Goal: Information Seeking & Learning: Learn about a topic

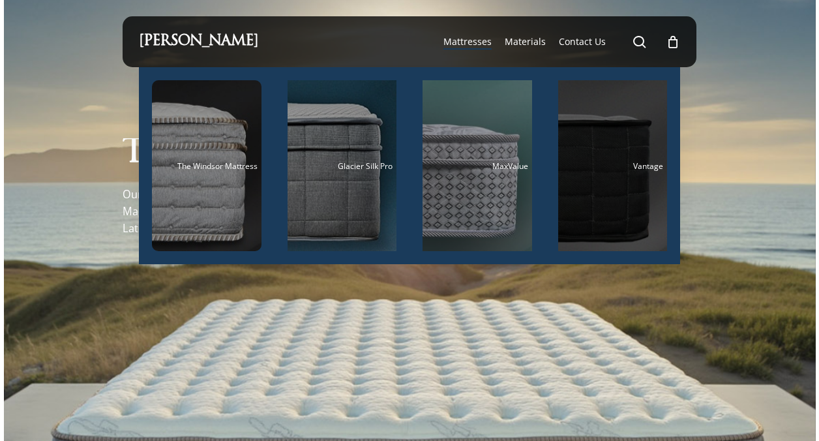
click at [602, 160] on div "Main Menu" at bounding box center [613, 165] width 110 height 171
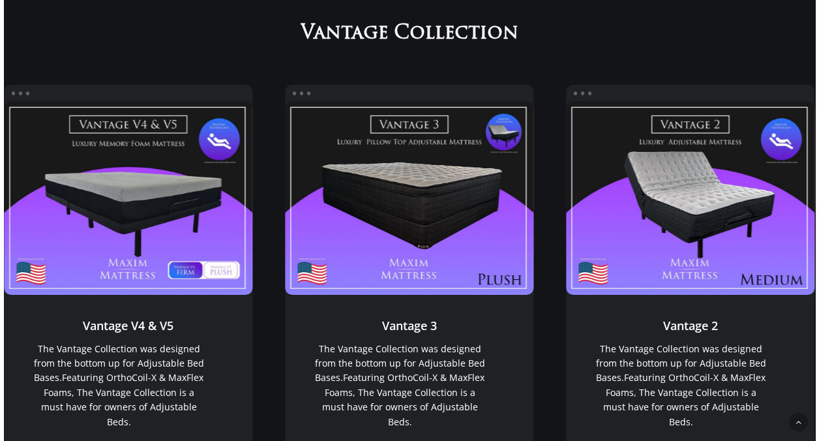
scroll to position [893, 0]
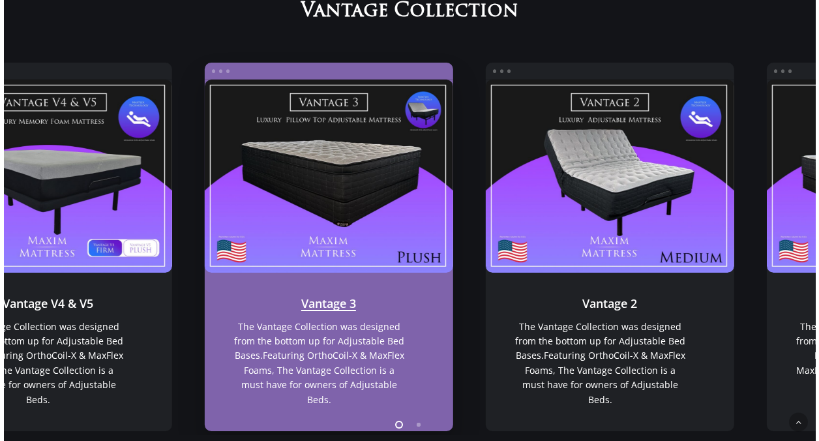
click at [365, 140] on link "Vantage 3" at bounding box center [328, 176] width 249 height 193
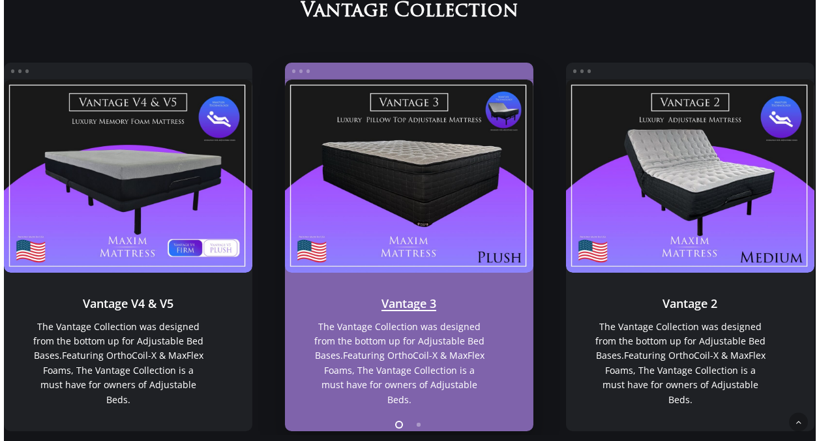
click at [372, 204] on link "Vantage 3" at bounding box center [408, 176] width 249 height 193
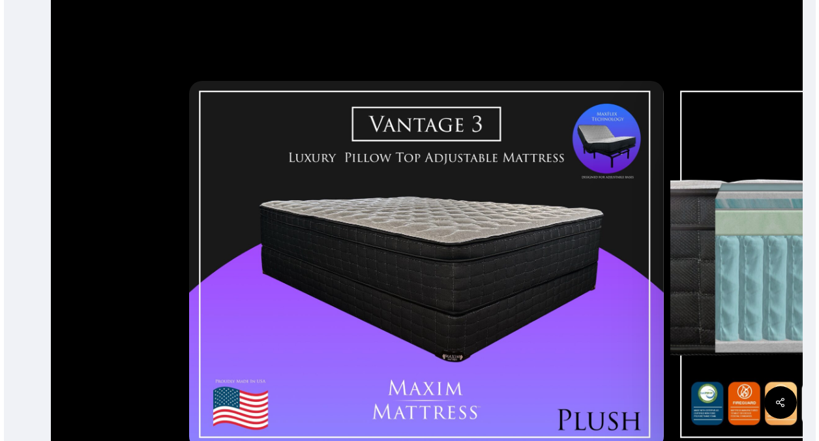
scroll to position [196, 0]
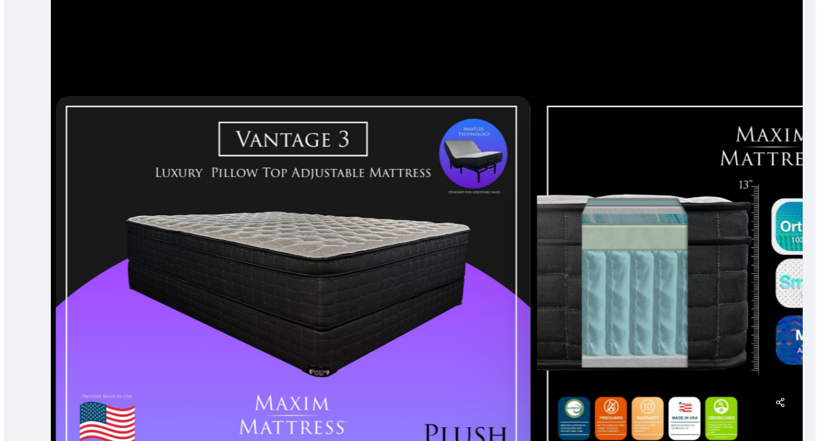
click at [289, 213] on div at bounding box center [293, 280] width 481 height 379
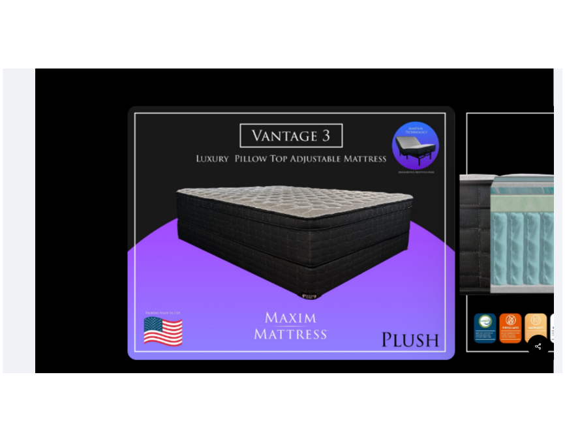
scroll to position [261, 0]
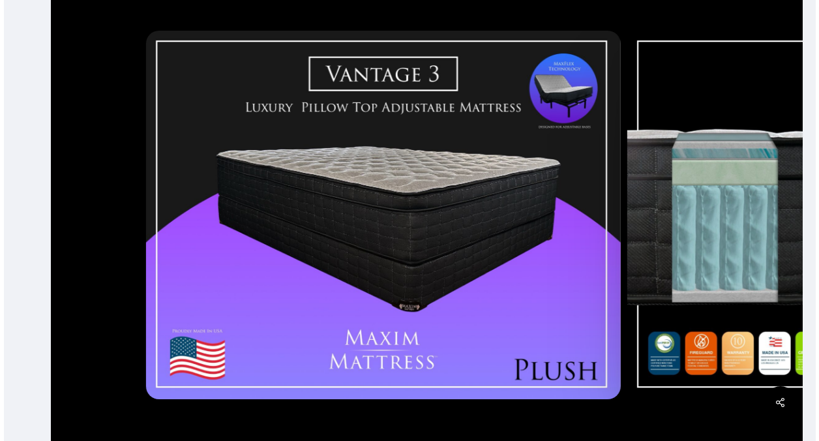
click at [378, 198] on div at bounding box center [383, 214] width 481 height 379
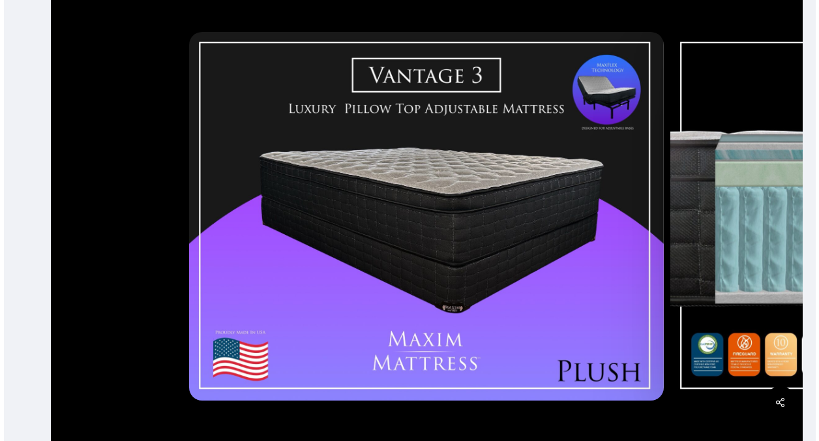
scroll to position [280, 0]
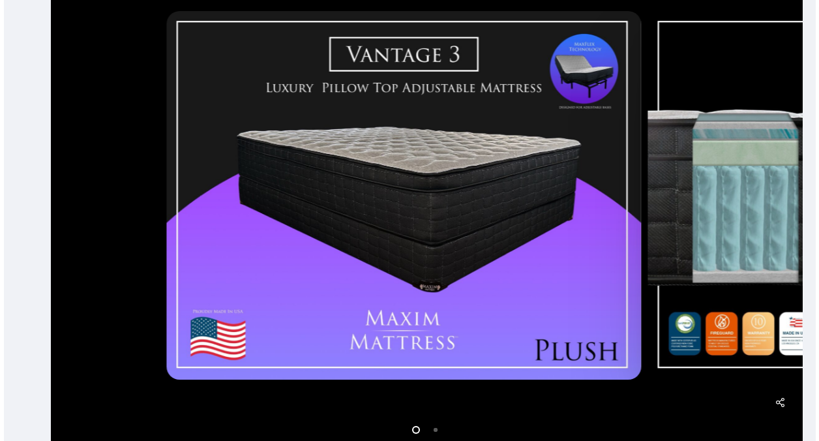
click at [368, 212] on div at bounding box center [404, 195] width 481 height 379
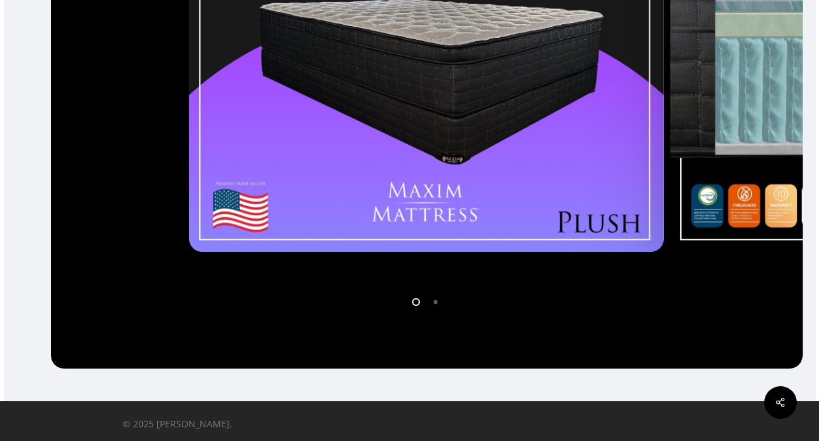
scroll to position [413, 0]
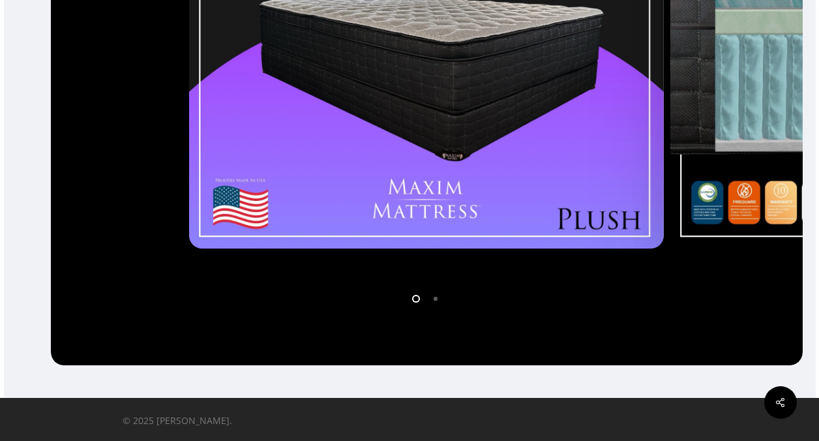
click at [493, 144] on img at bounding box center [426, 64] width 475 height 368
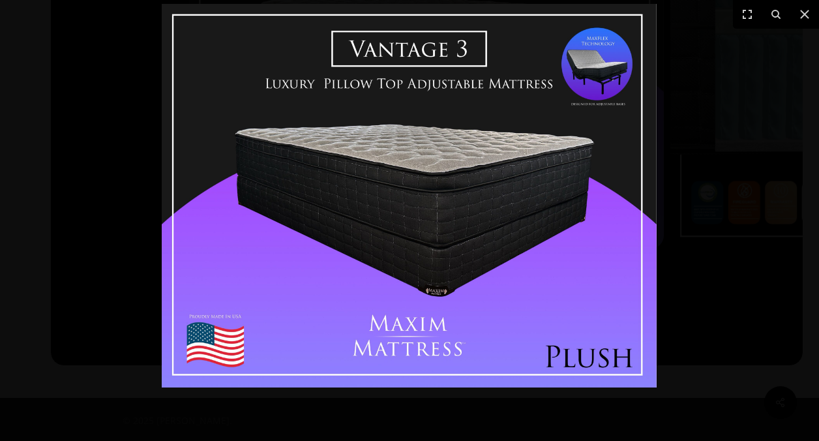
drag, startPoint x: 274, startPoint y: 117, endPoint x: 130, endPoint y: 88, distance: 147.5
click at [130, 88] on div at bounding box center [409, 195] width 819 height 441
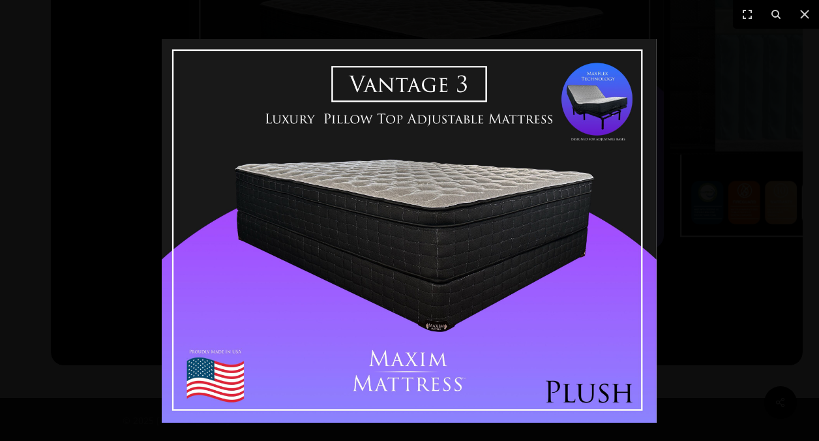
drag, startPoint x: 264, startPoint y: 110, endPoint x: 364, endPoint y: 120, distance: 100.9
click at [363, 120] on img at bounding box center [409, 230] width 495 height 383
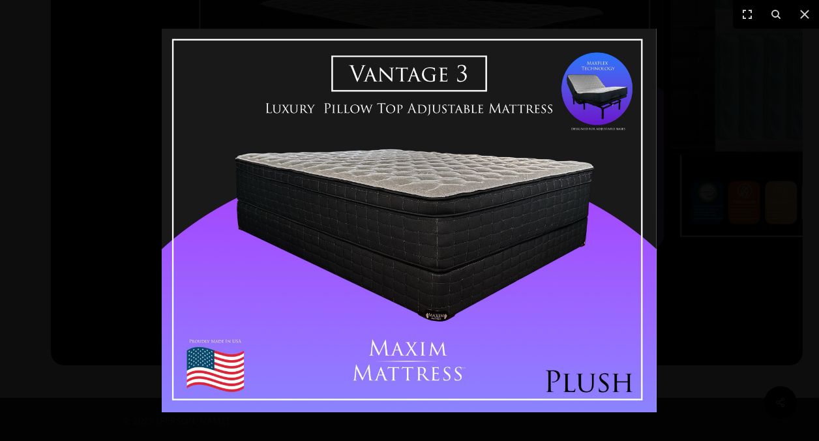
click at [723, 160] on div at bounding box center [409, 220] width 819 height 441
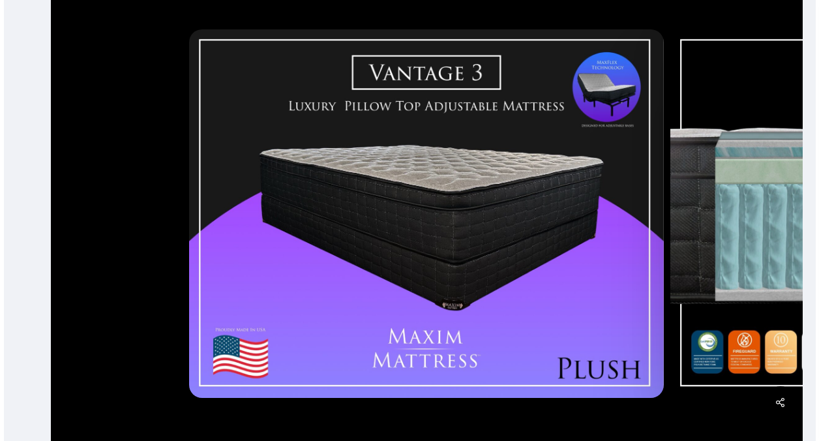
scroll to position [283, 0]
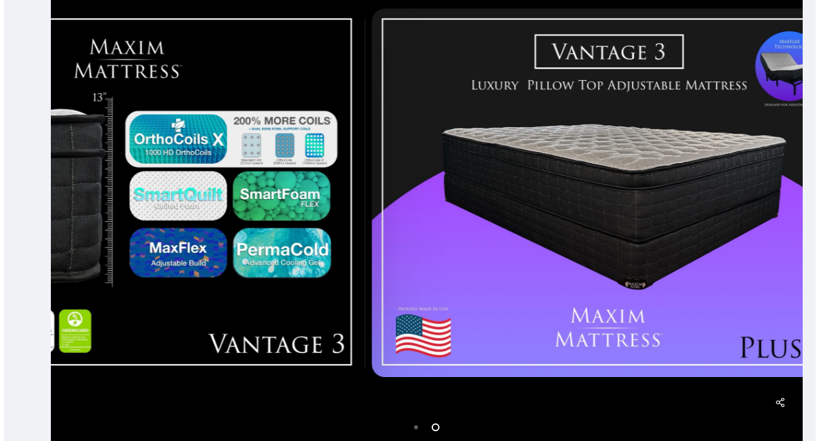
click at [368, 258] on div at bounding box center [608, 192] width 481 height 379
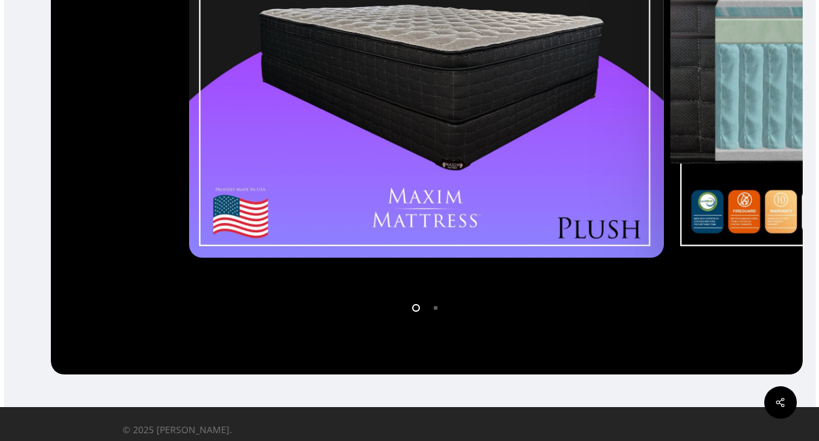
scroll to position [413, 0]
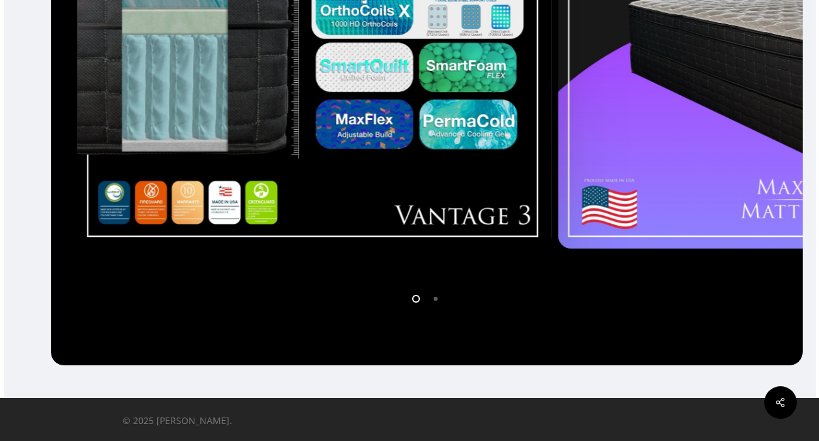
click at [128, 153] on div at bounding box center [314, 64] width 481 height 379
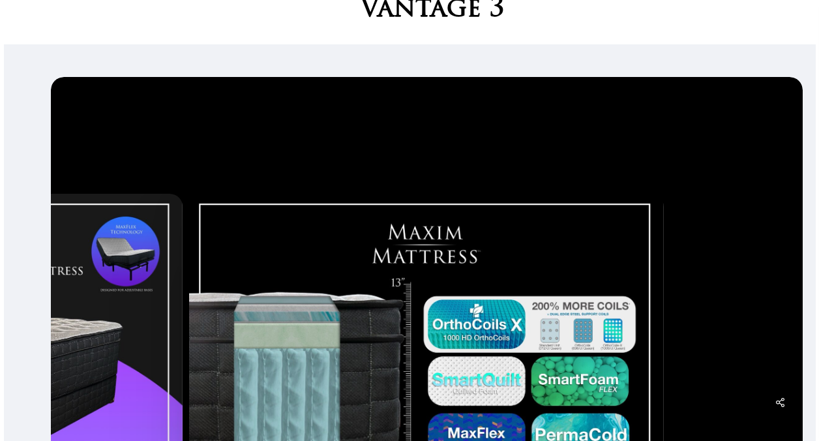
scroll to position [0, 0]
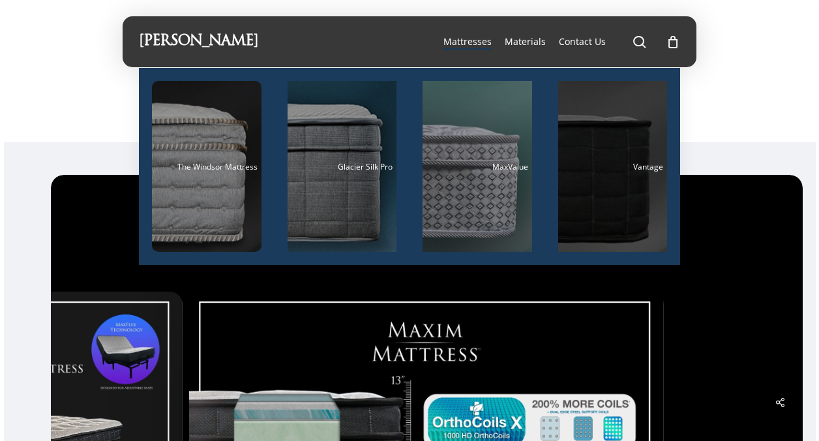
click at [596, 166] on div "Vantage" at bounding box center [613, 166] width 102 height 8
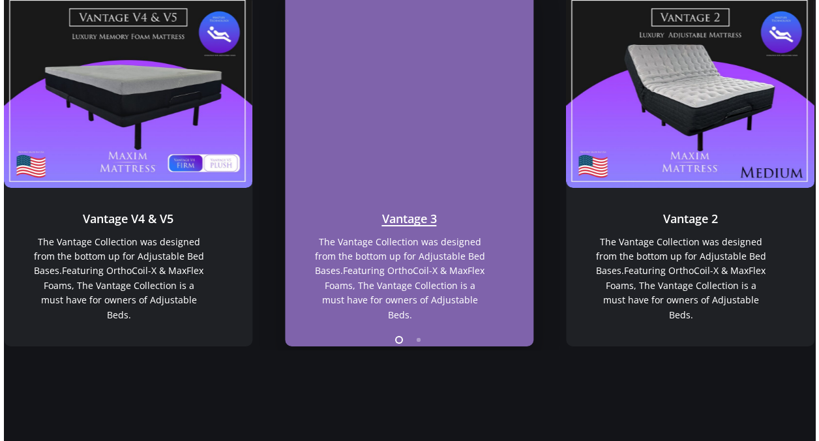
scroll to position [958, 0]
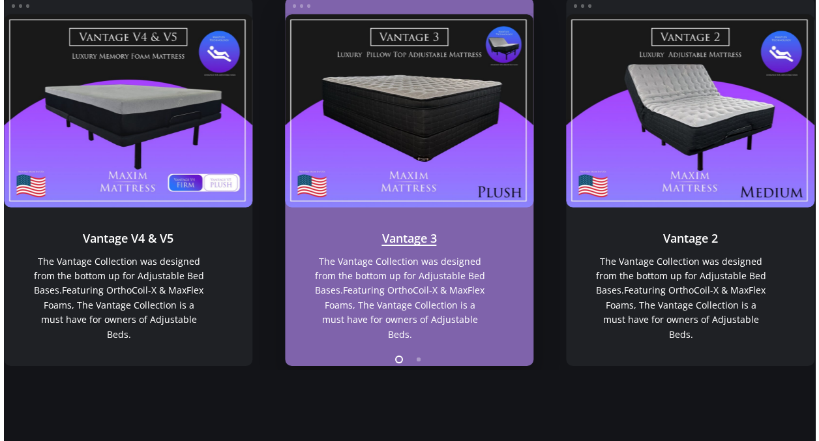
click at [402, 164] on link "Vantage 3" at bounding box center [409, 110] width 249 height 193
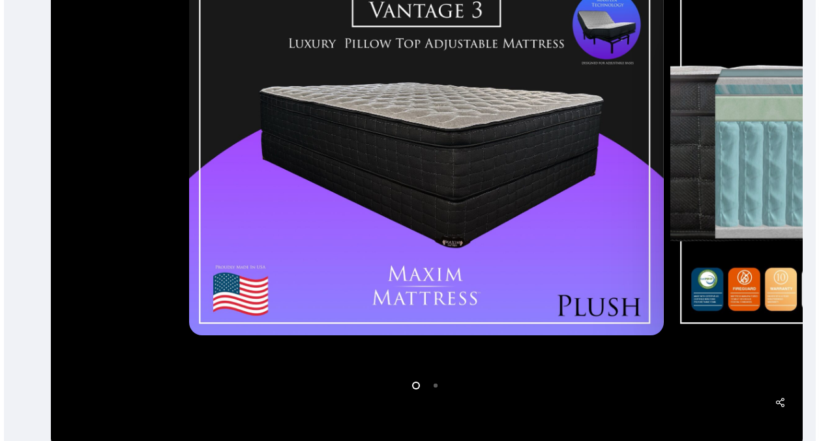
scroll to position [326, 0]
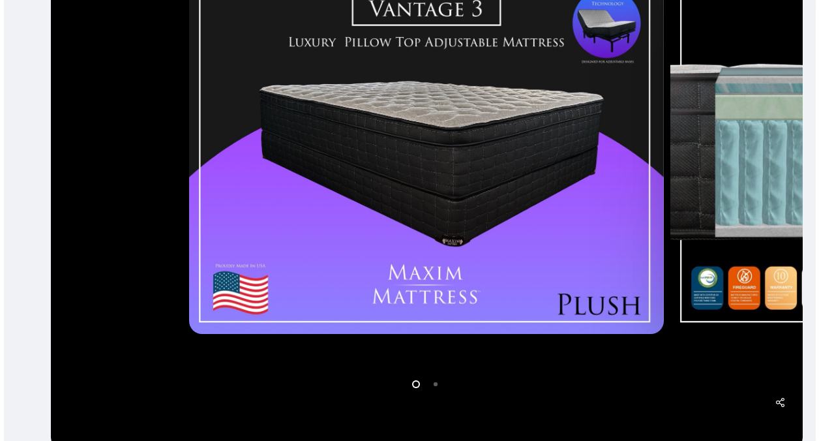
click at [446, 177] on img at bounding box center [426, 149] width 475 height 368
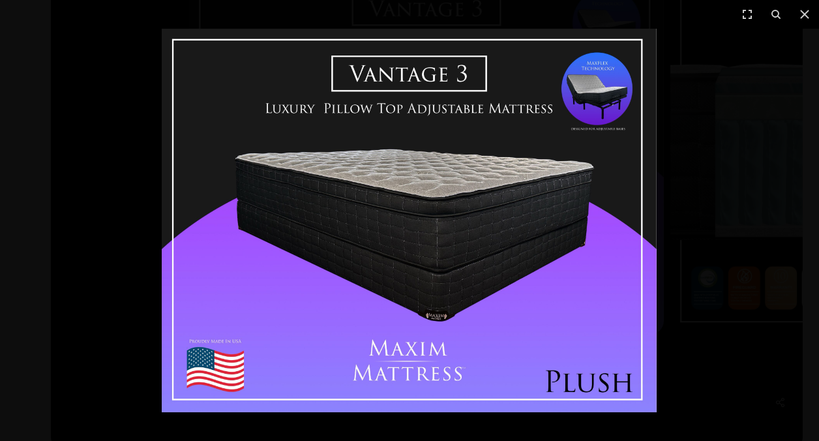
click at [446, 177] on img at bounding box center [409, 220] width 495 height 383
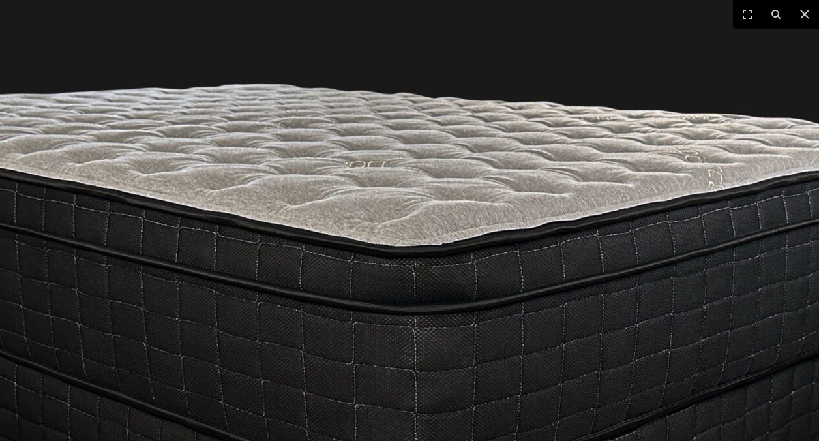
click at [446, 177] on img at bounding box center [321, 323] width 1669 height 1293
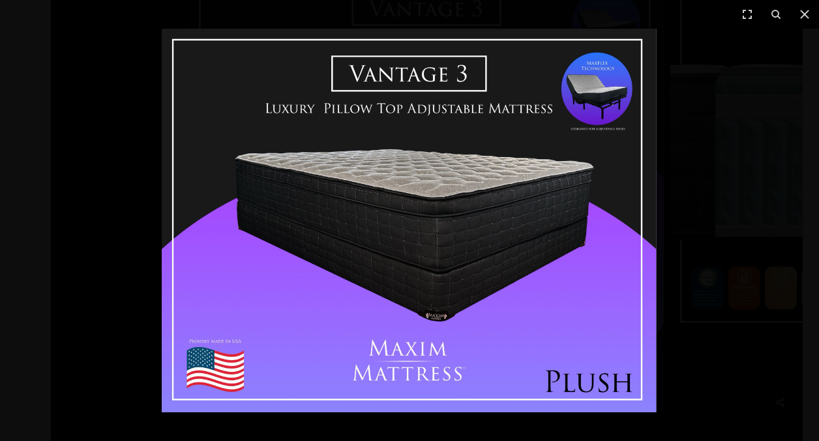
click at [446, 177] on img at bounding box center [409, 220] width 495 height 383
click at [808, 12] on icon at bounding box center [805, 15] width 16 height 16
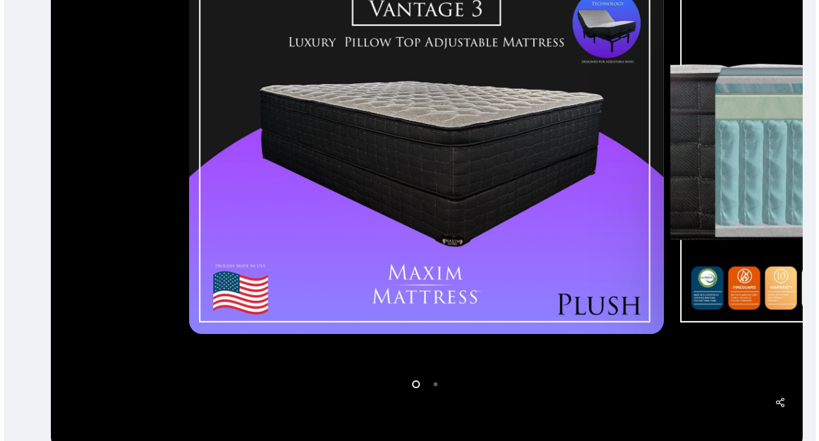
drag, startPoint x: 763, startPoint y: 375, endPoint x: 438, endPoint y: 340, distance: 327.2
click at [438, 340] on div at bounding box center [427, 150] width 752 height 602
click at [780, 394] on icon at bounding box center [779, 402] width 33 height 33
click at [780, 400] on icon at bounding box center [779, 402] width 33 height 33
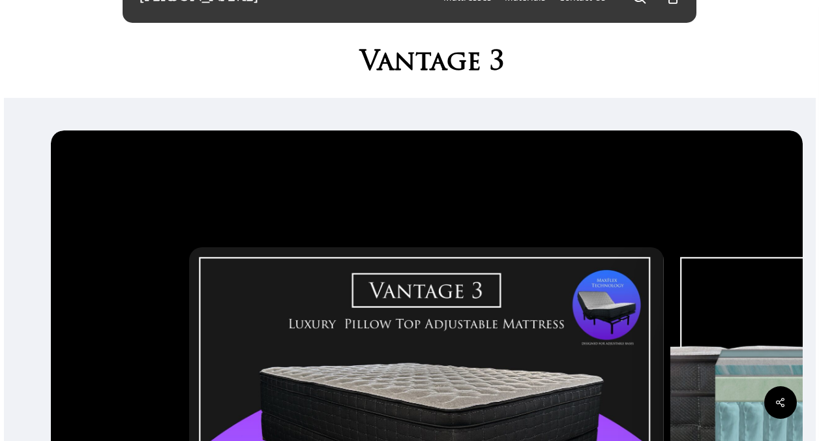
scroll to position [0, 0]
